Goal: Information Seeking & Learning: Stay updated

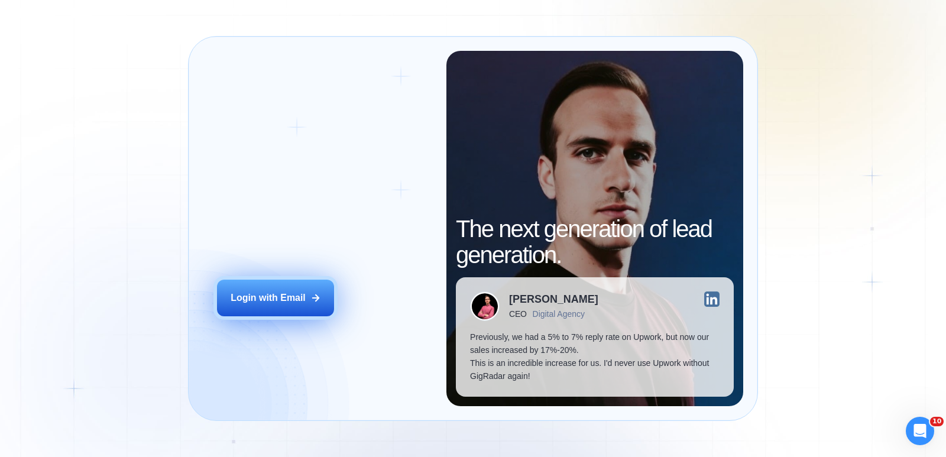
click at [272, 297] on div "Login with Email" at bounding box center [268, 298] width 75 height 13
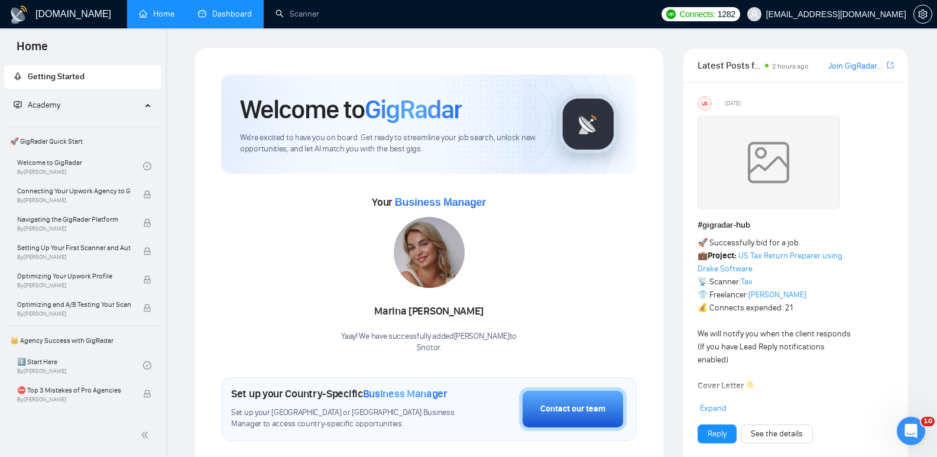
click at [234, 14] on link "Dashboard" at bounding box center [225, 14] width 54 height 10
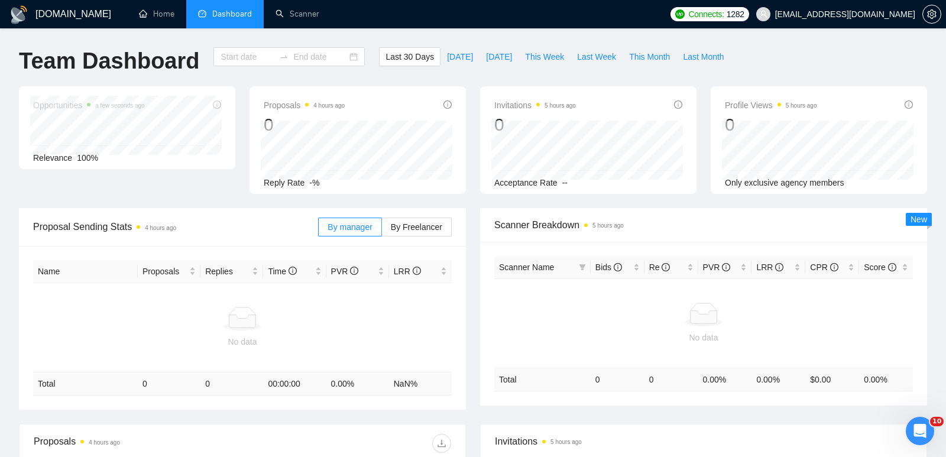
type input "[DATE]"
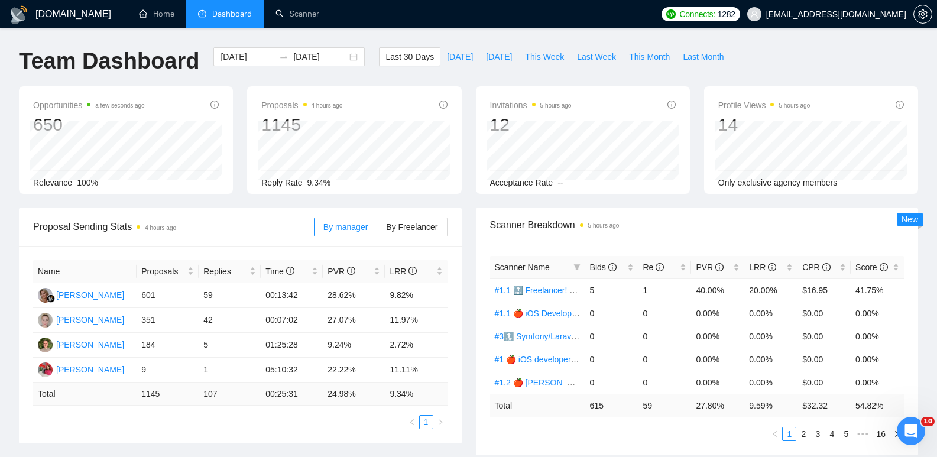
click at [471, 199] on div "Opportunities a few seconds ago 650 Relevance 100% Proposals 4 hours ago 1145 R…" at bounding box center [469, 147] width 914 height 122
click at [468, 203] on div "Opportunities 2 minutes ago 650 Relevance 100% Proposals 4 hours ago 1145 Reply…" at bounding box center [469, 147] width 914 height 122
click at [470, 202] on div "Opportunities 5 minutes ago 650 Relevance 100% Proposals 5 hours ago 1145 Reply…" at bounding box center [469, 147] width 914 height 122
click at [468, 202] on div "Opportunities 5 minutes ago 650 Relevance 100% Proposals 5 hours ago 1145 Reply…" at bounding box center [469, 147] width 914 height 122
